Goal: Task Accomplishment & Management: Manage account settings

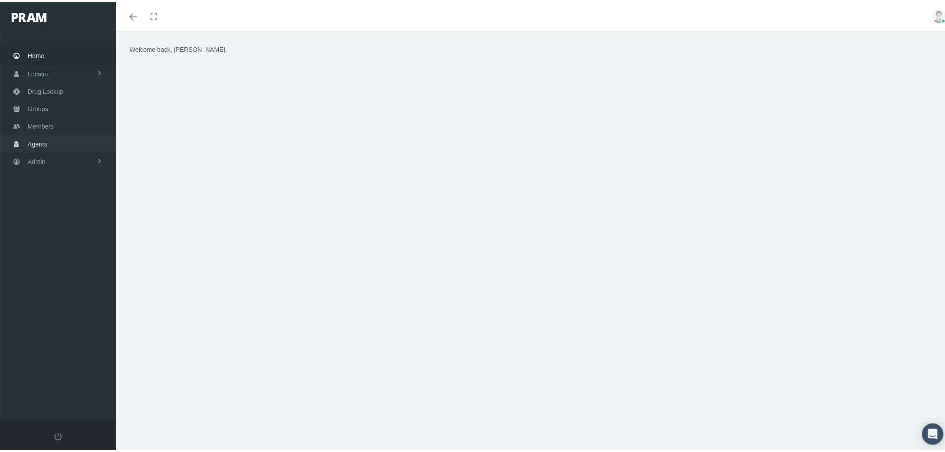
click at [69, 142] on link "Agents" at bounding box center [58, 141] width 116 height 17
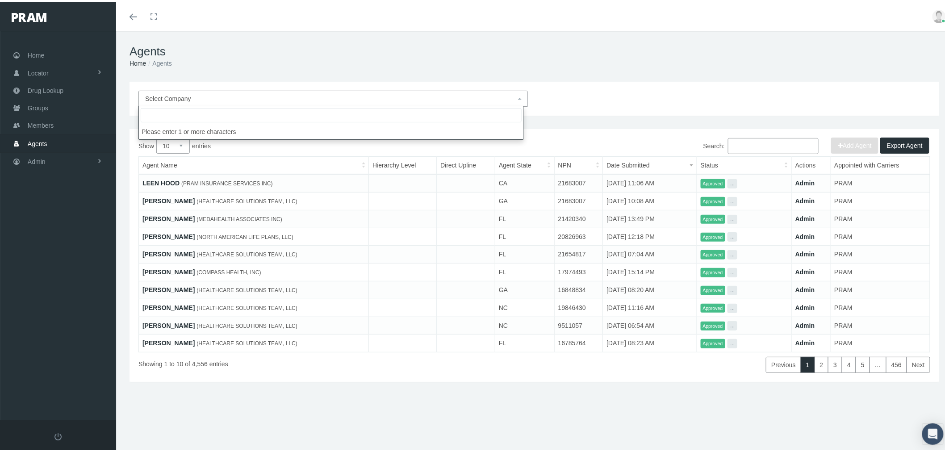
click at [320, 100] on span "Select Company" at bounding box center [330, 97] width 371 height 10
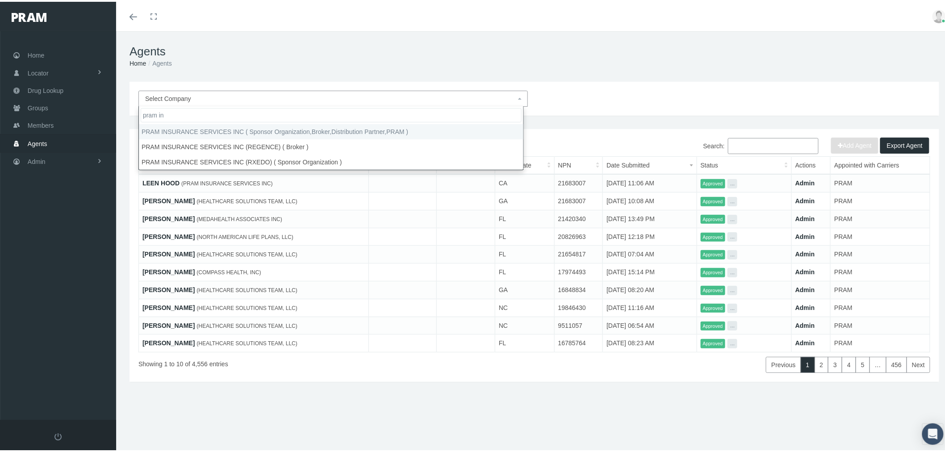
type input "pram in"
select select "53"
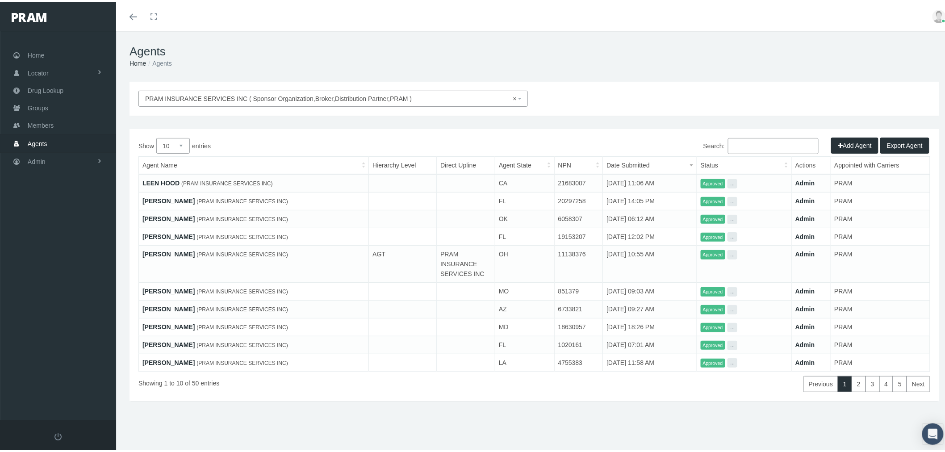
click at [768, 145] on input "Search:" at bounding box center [773, 144] width 91 height 16
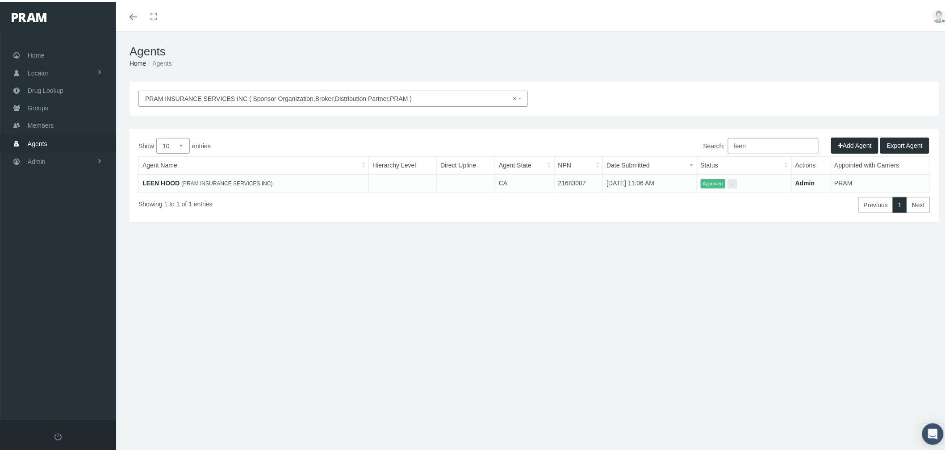
type input "leen"
click at [159, 181] on link "LEEN HOOD" at bounding box center [160, 181] width 37 height 7
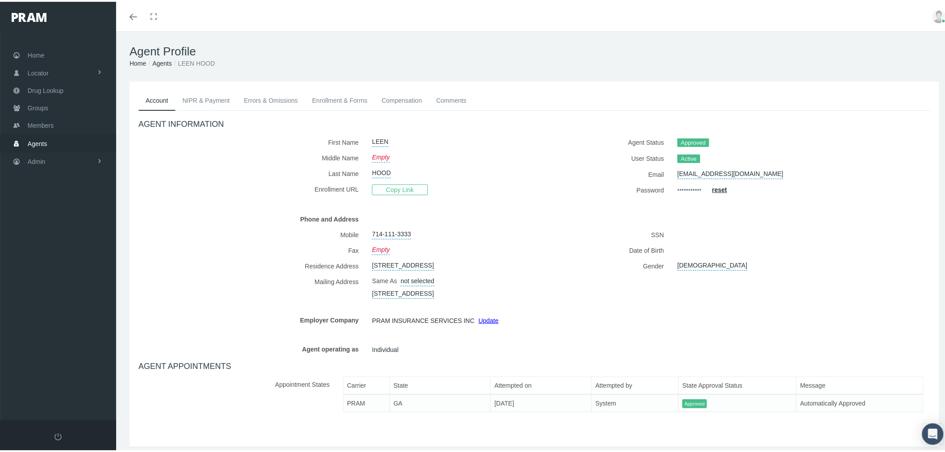
click at [216, 100] on link "NIPR & Payment" at bounding box center [206, 99] width 62 height 20
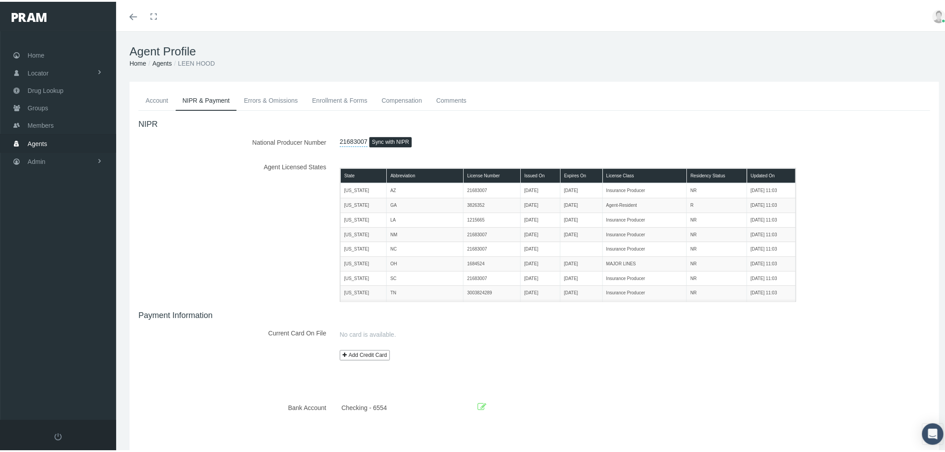
click at [264, 103] on link "Errors & Omissions" at bounding box center [271, 99] width 68 height 20
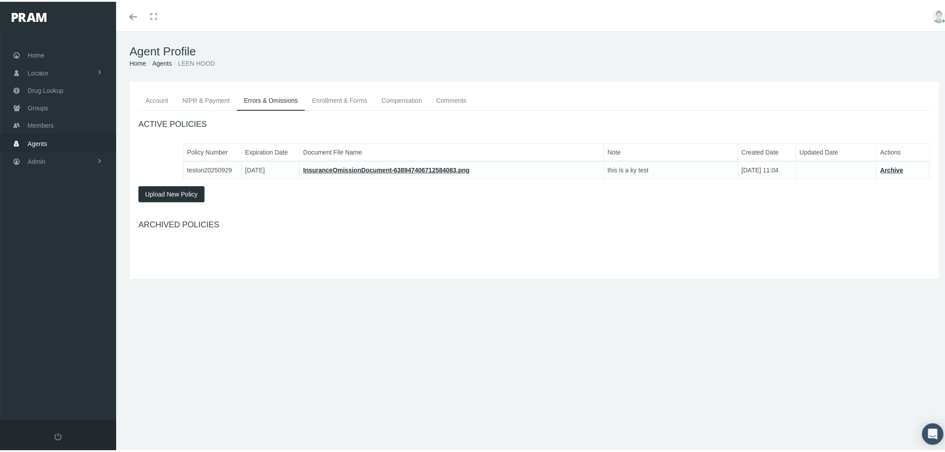
click at [341, 95] on link "Enrollment & Forms" at bounding box center [340, 99] width 70 height 20
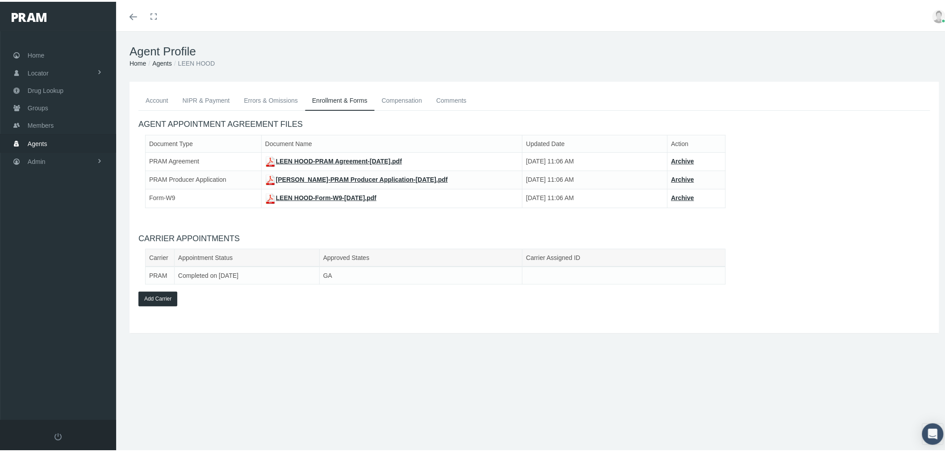
click at [402, 101] on link "Compensation" at bounding box center [402, 99] width 54 height 20
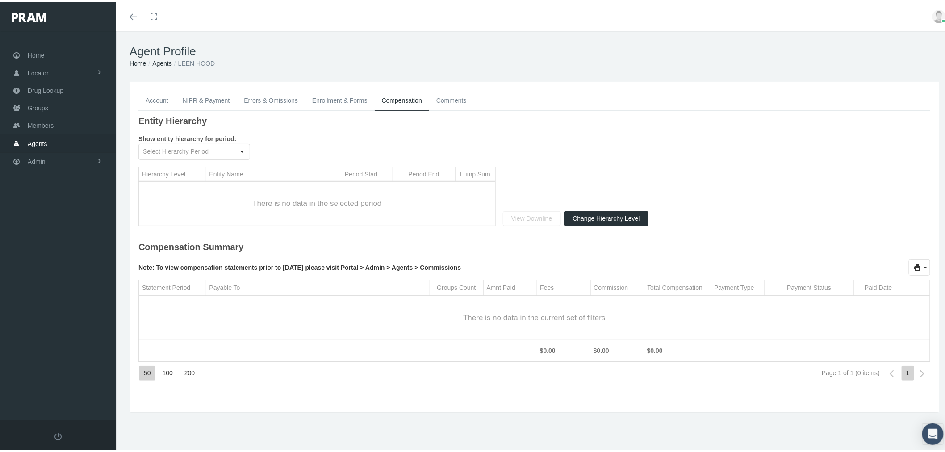
click at [466, 100] on link "Comments" at bounding box center [451, 99] width 45 height 20
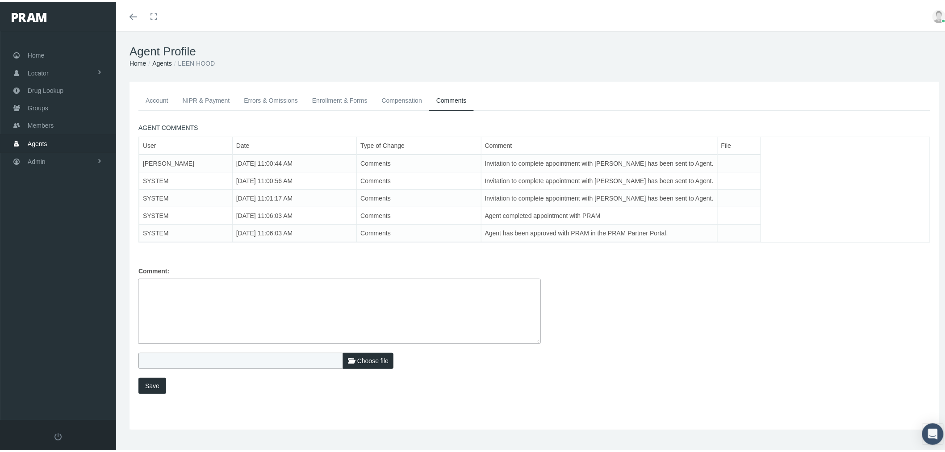
click at [155, 100] on link "Account" at bounding box center [156, 99] width 37 height 20
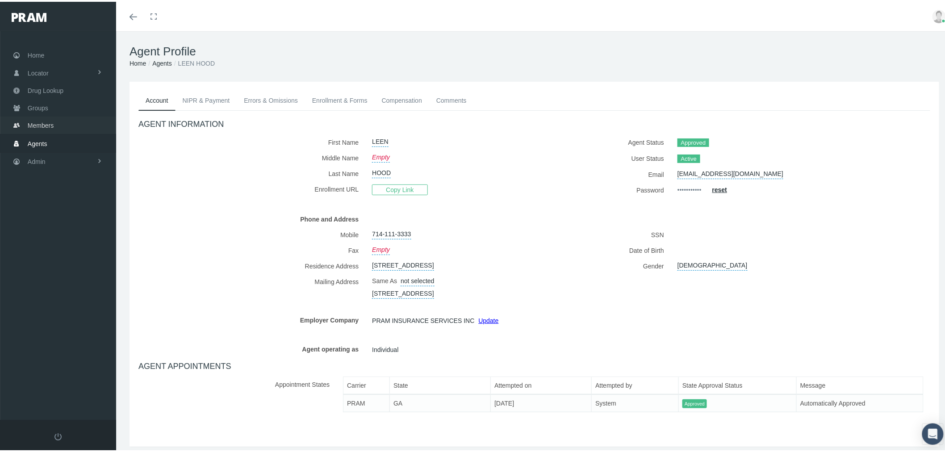
click at [62, 121] on link "Members" at bounding box center [58, 123] width 116 height 17
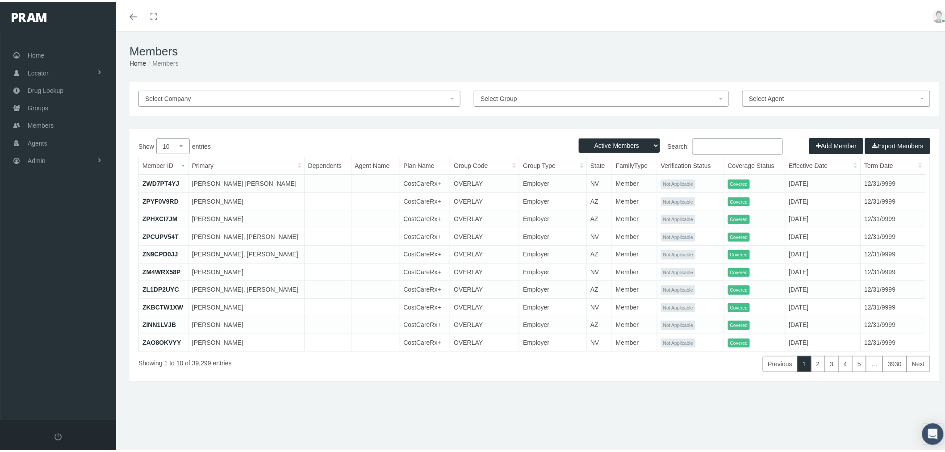
click at [556, 95] on span "Select Group" at bounding box center [598, 97] width 236 height 10
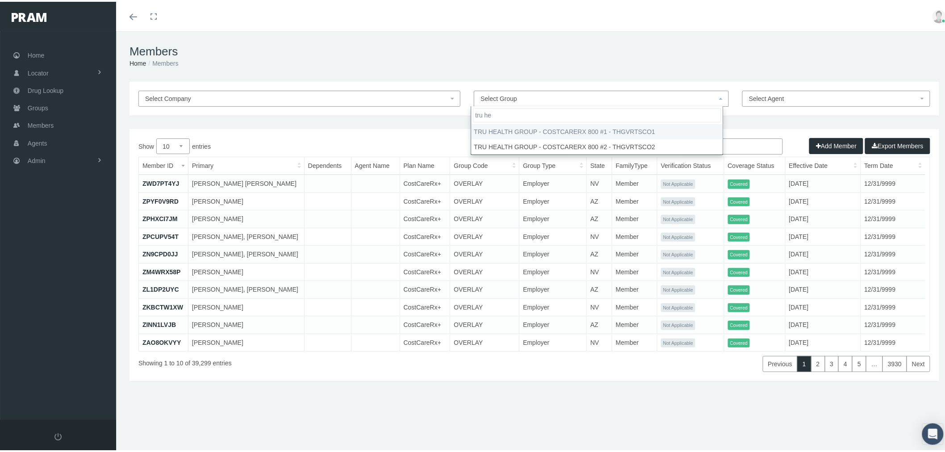
type input "tru he"
select select "30405"
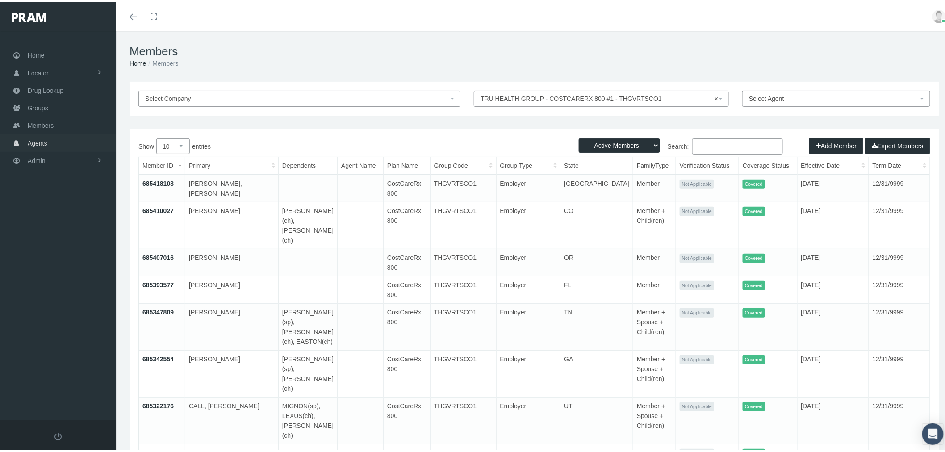
click at [45, 140] on span "Agents" at bounding box center [38, 141] width 20 height 17
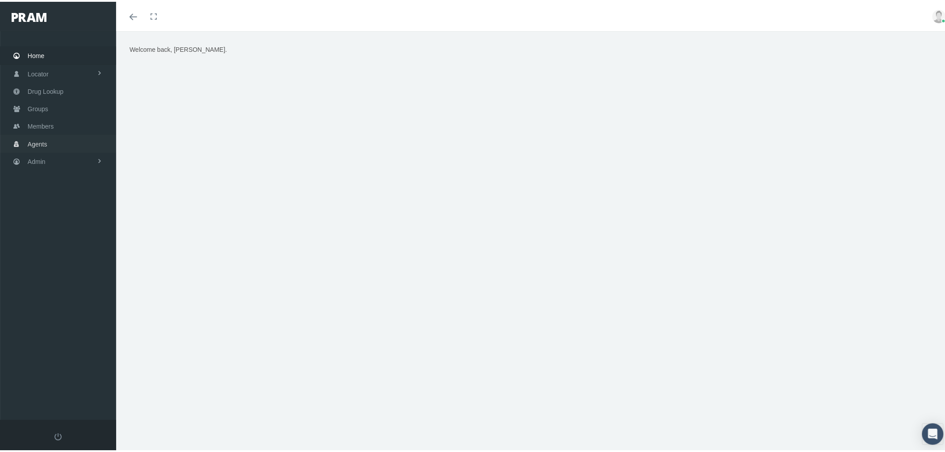
click at [68, 137] on link "Agents" at bounding box center [58, 141] width 116 height 17
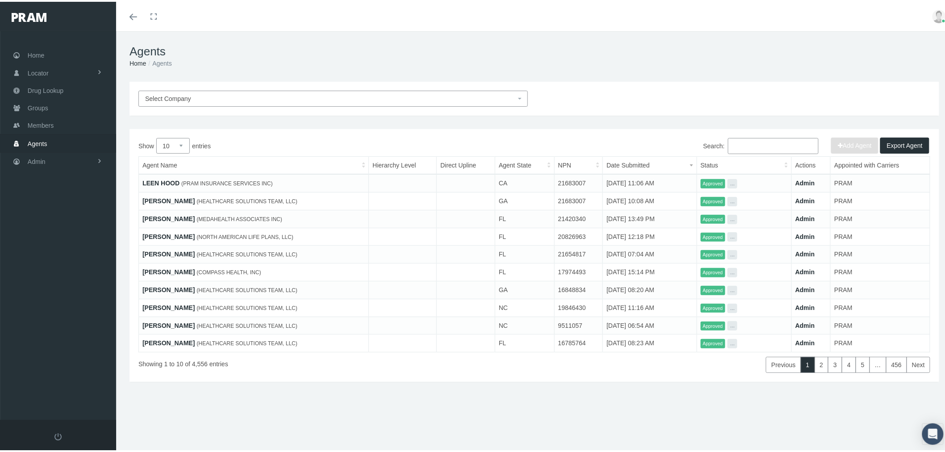
click at [209, 97] on span "Select Company" at bounding box center [330, 97] width 371 height 10
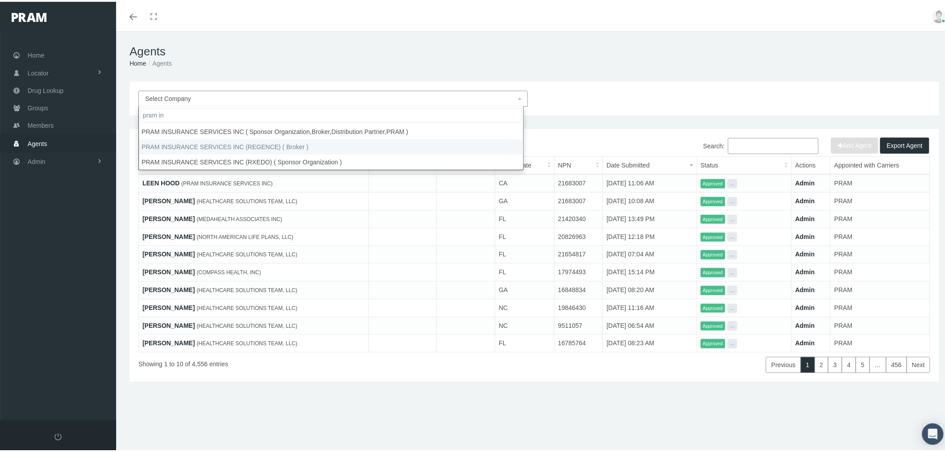
type input "pram in"
select select "53"
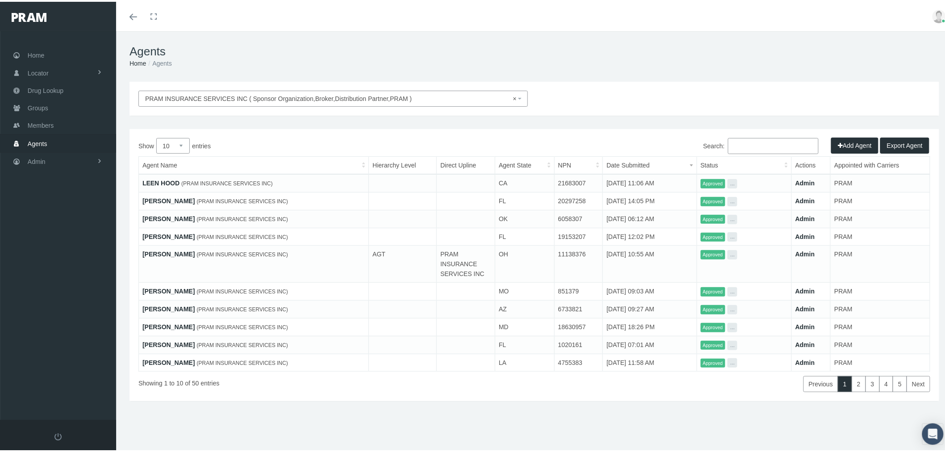
click at [738, 137] on input "Search:" at bounding box center [773, 144] width 91 height 16
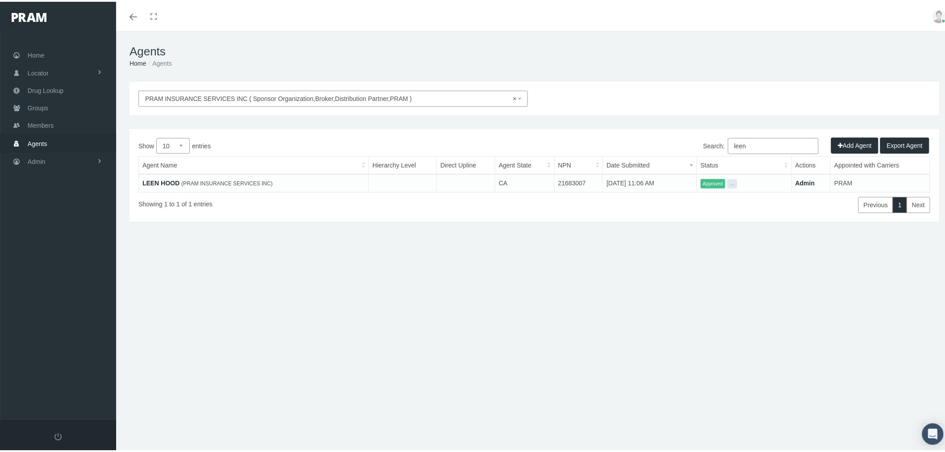
type input "leen"
click at [163, 180] on link "LEEN HOOD" at bounding box center [160, 181] width 37 height 7
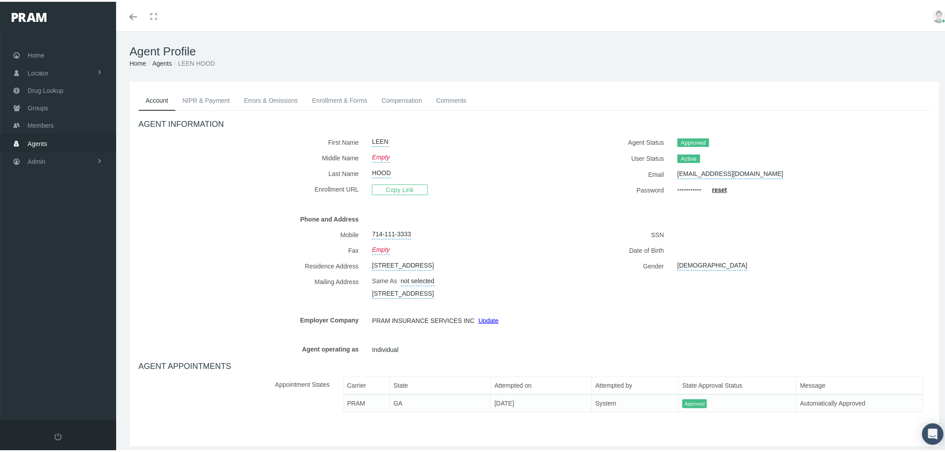
click at [341, 101] on link "Enrollment & Forms" at bounding box center [340, 99] width 70 height 20
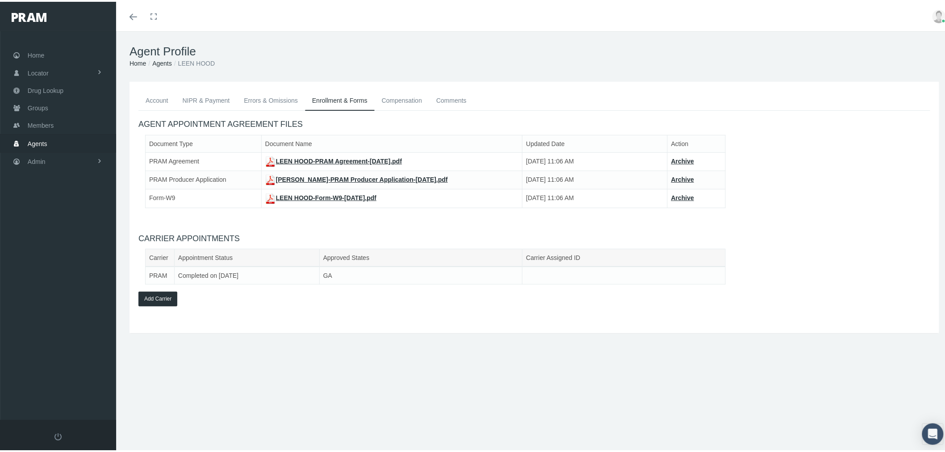
click at [167, 294] on button "Add Carrier" at bounding box center [157, 297] width 39 height 15
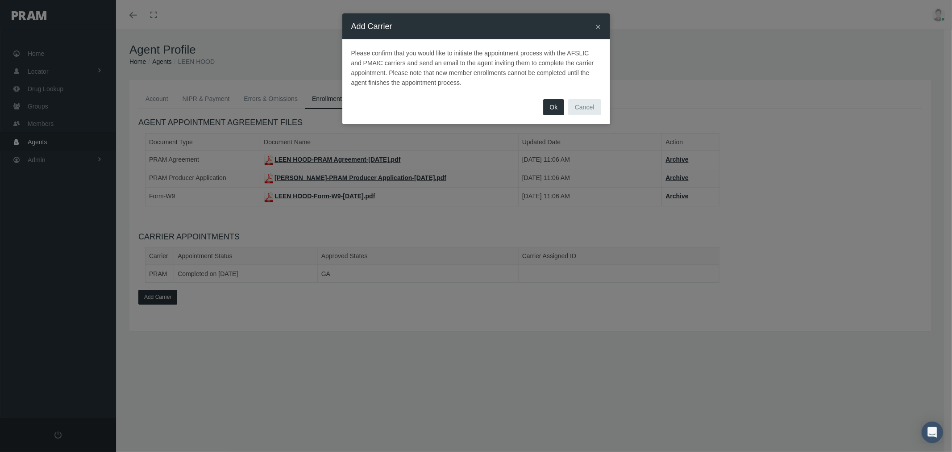
click at [558, 105] on button "Ok" at bounding box center [553, 107] width 21 height 16
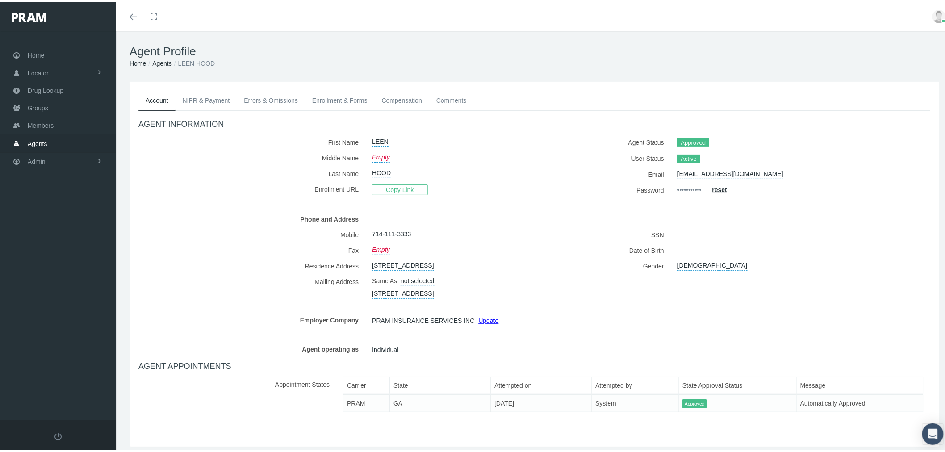
click at [347, 97] on link "Enrollment & Forms" at bounding box center [340, 99] width 70 height 20
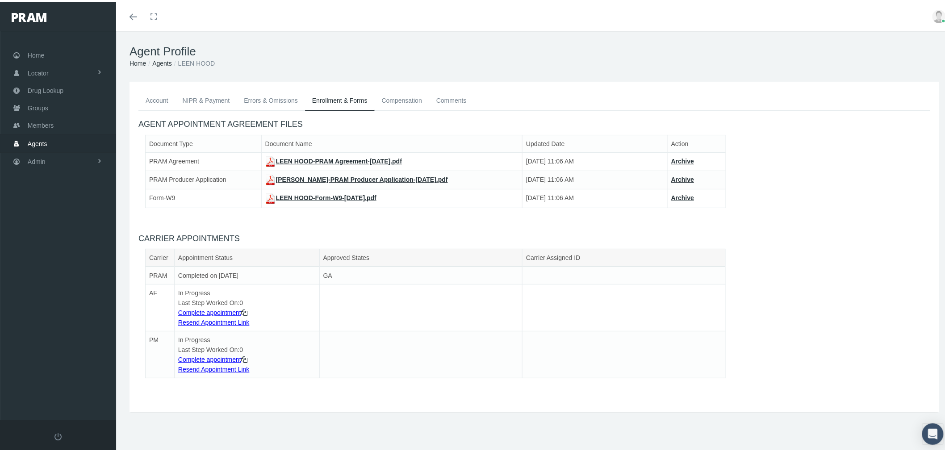
click at [228, 320] on link "Resend Appointment Link" at bounding box center [213, 320] width 71 height 7
click at [443, 95] on link "Comments" at bounding box center [451, 99] width 45 height 20
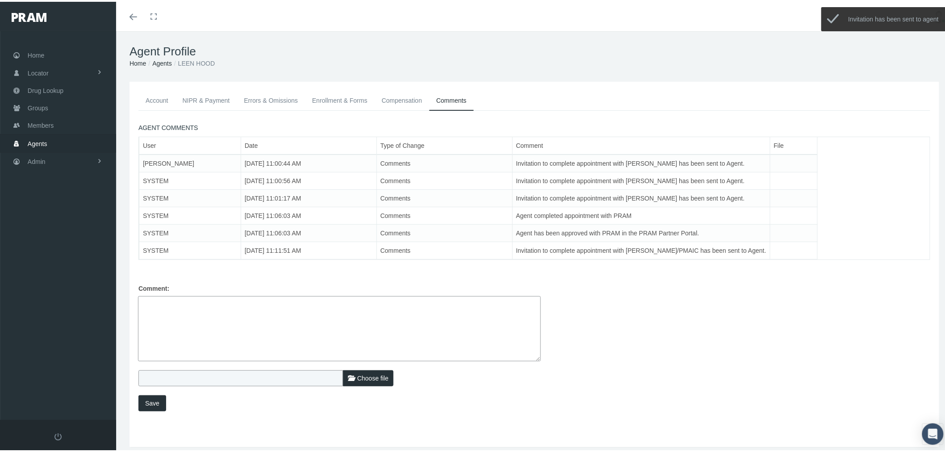
click at [353, 100] on link "Enrollment & Forms" at bounding box center [340, 99] width 70 height 20
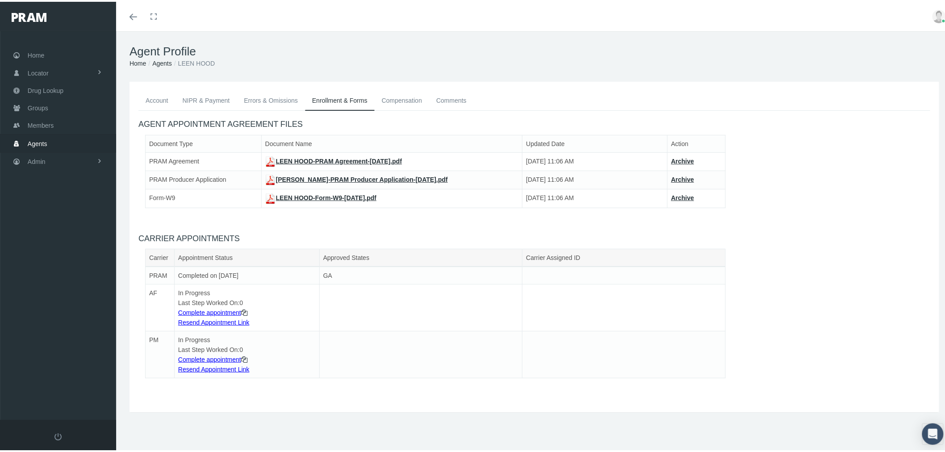
click at [205, 365] on link "Resend Appointment Link" at bounding box center [213, 367] width 71 height 7
drag, startPoint x: 462, startPoint y: 97, endPoint x: 457, endPoint y: 96, distance: 5.4
click at [462, 97] on link "Comments" at bounding box center [451, 99] width 45 height 20
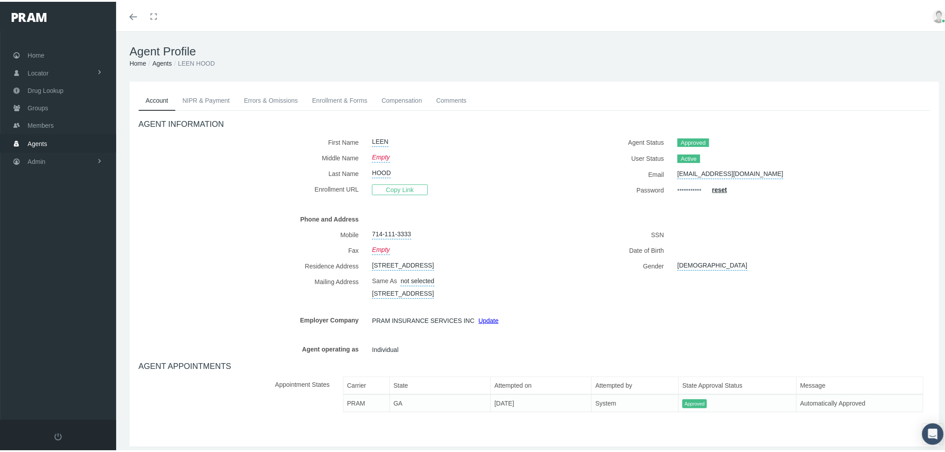
click at [454, 97] on link "Comments" at bounding box center [451, 99] width 45 height 20
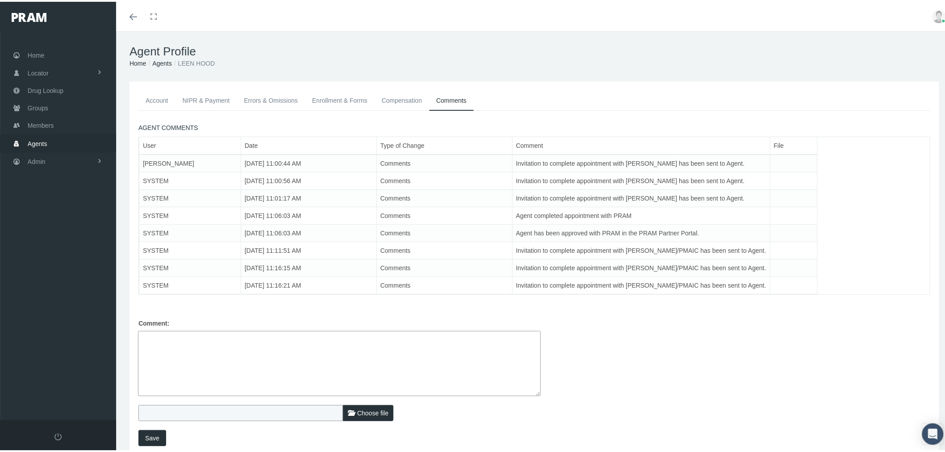
click at [932, 11] on img at bounding box center [938, 14] width 13 height 13
click at [893, 65] on link "Logout" at bounding box center [916, 66] width 66 height 17
